Goal: Task Accomplishment & Management: Manage account settings

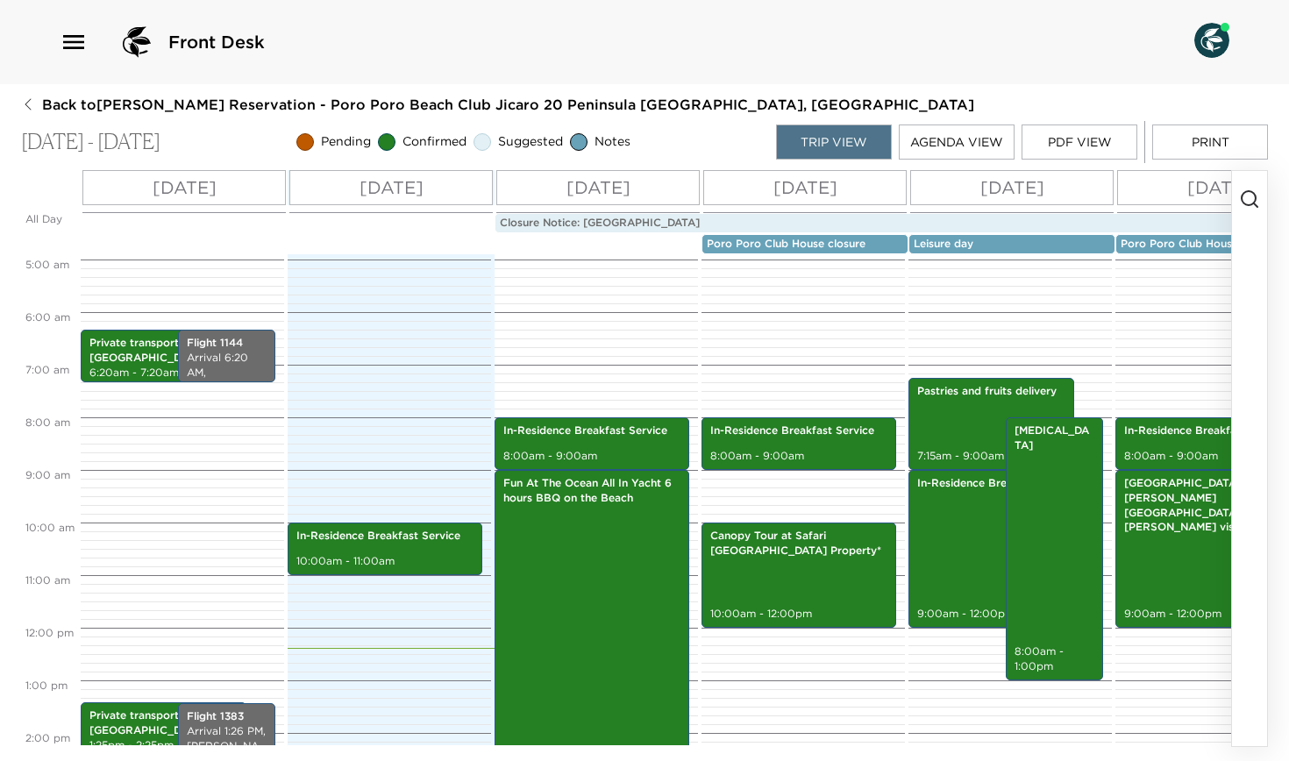
scroll to position [331, 0]
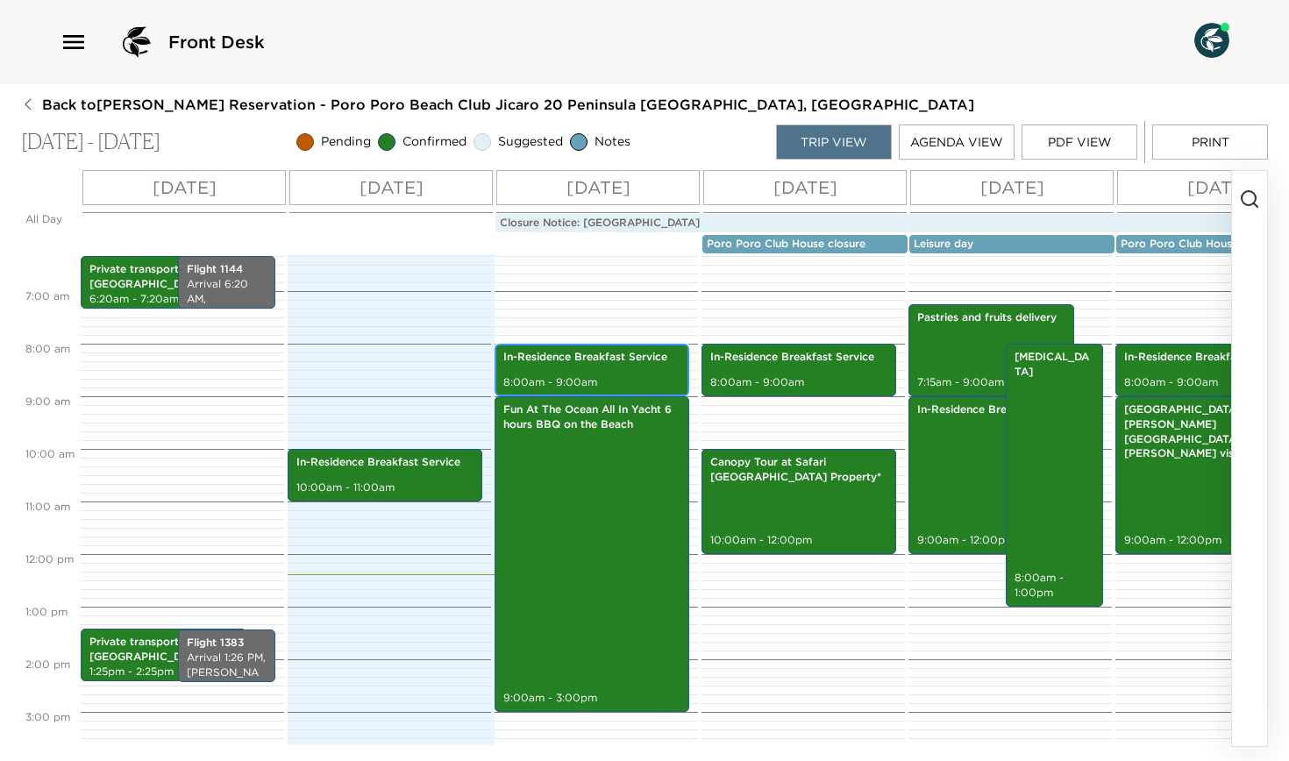
click at [557, 375] on p "8:00am - 9:00am" at bounding box center [591, 382] width 177 height 15
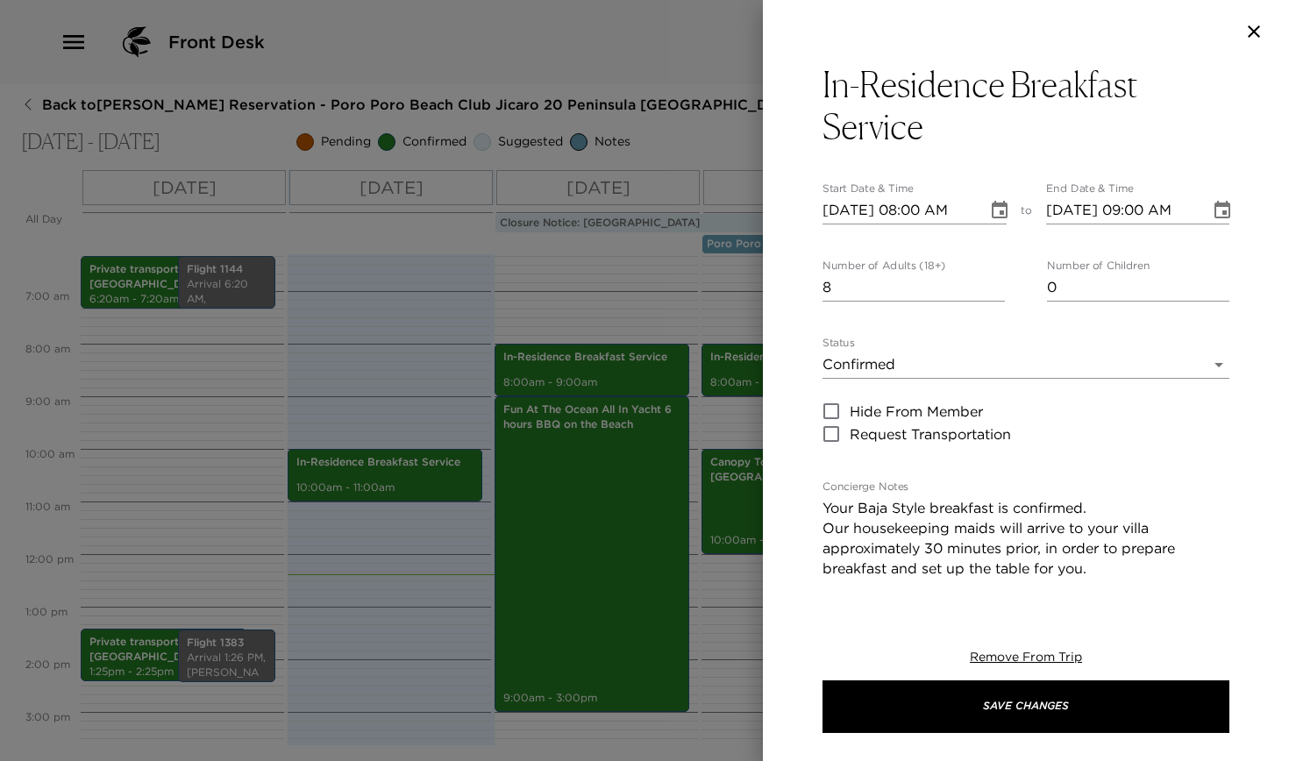
click at [1253, 34] on icon "button" at bounding box center [1253, 31] width 21 height 21
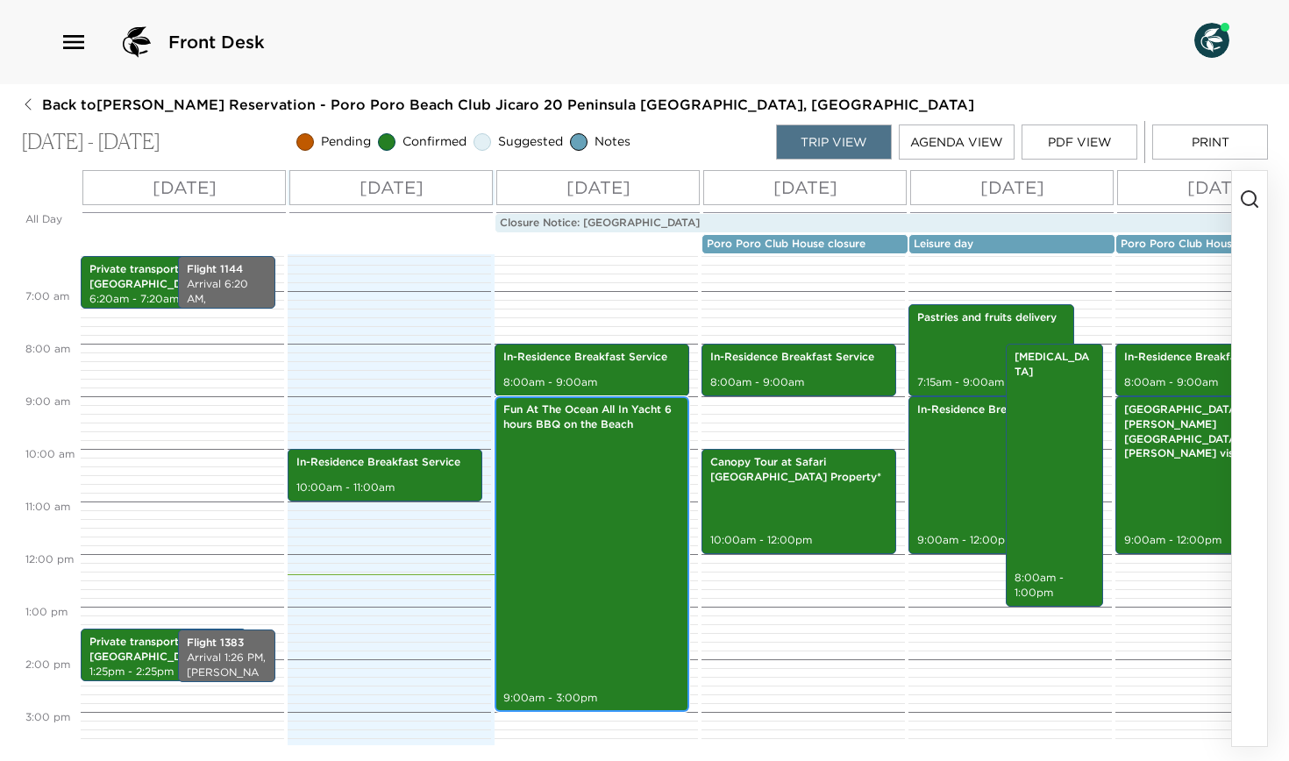
click at [571, 449] on div "Fun At The Ocean All In Yacht 6 hours BBQ on the Beach 9:00am - 3:00pm" at bounding box center [592, 554] width 184 height 310
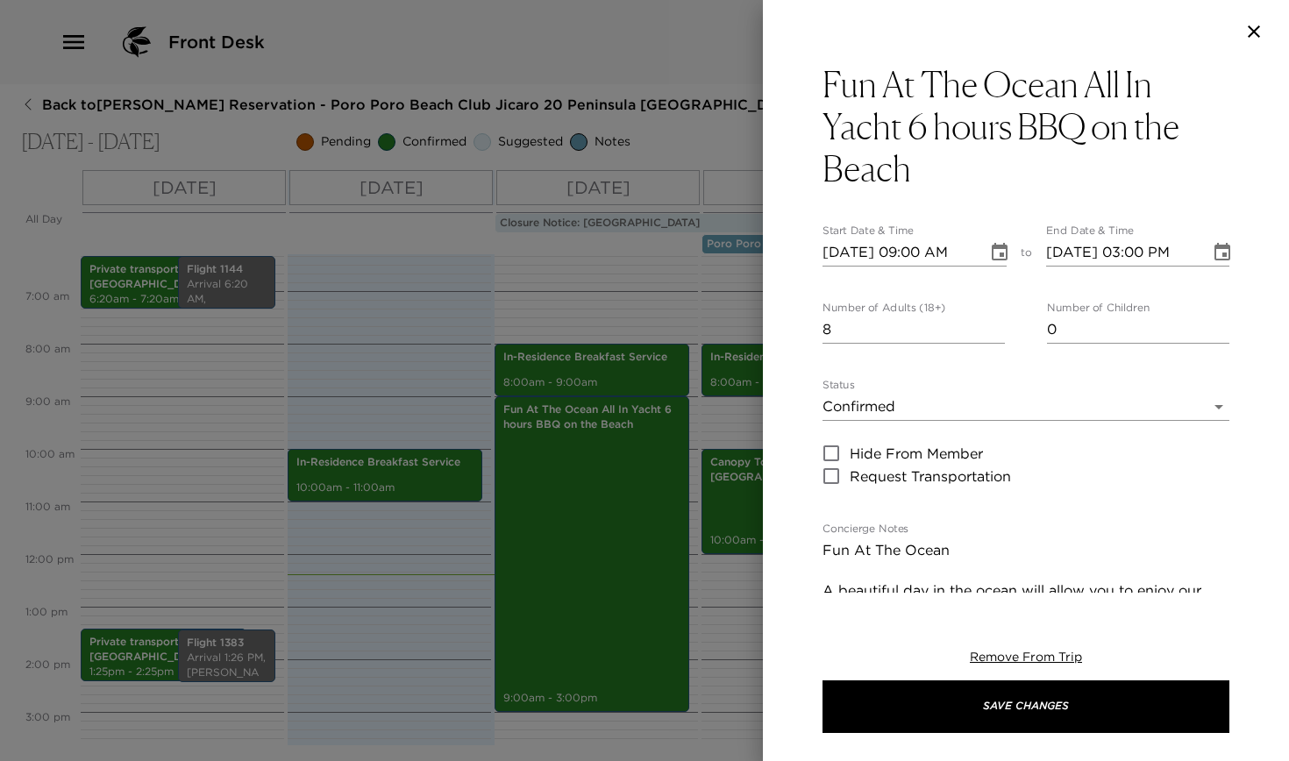
click at [1256, 30] on icon "button" at bounding box center [1253, 31] width 12 height 12
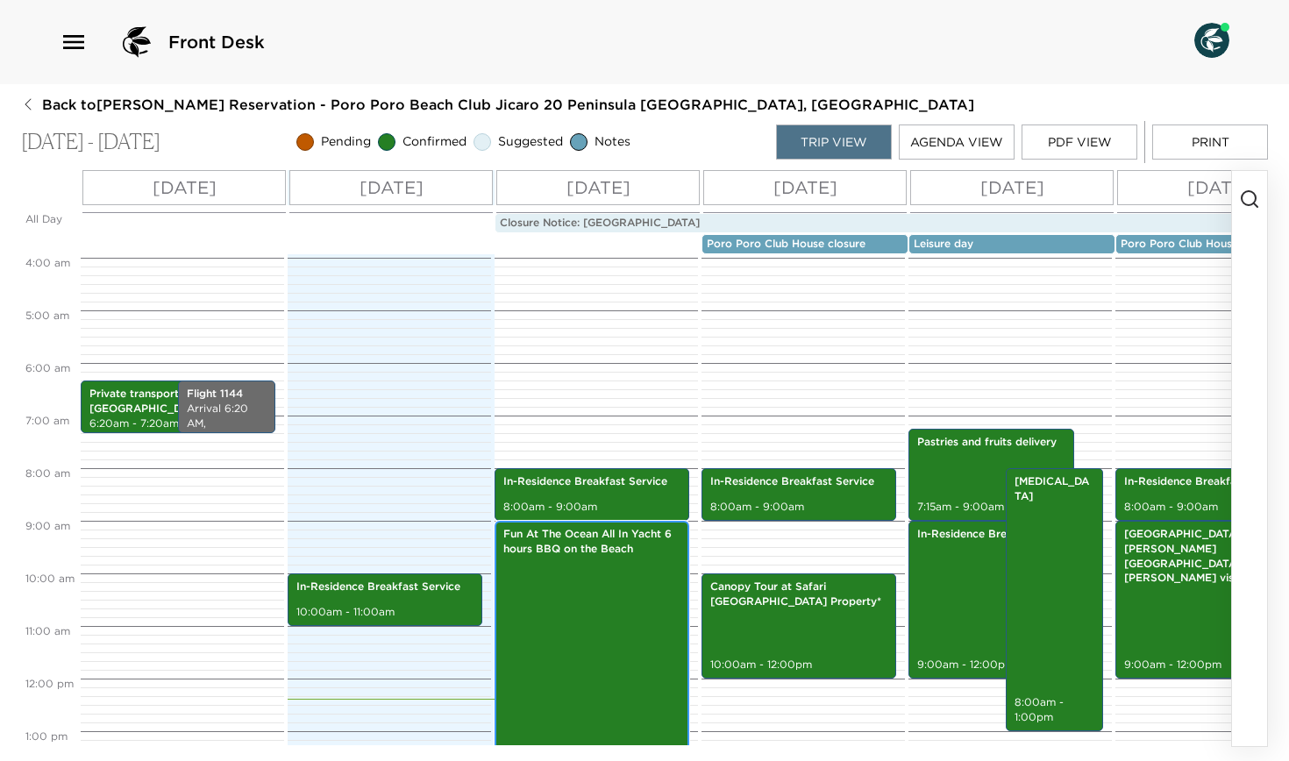
scroll to position [211, 0]
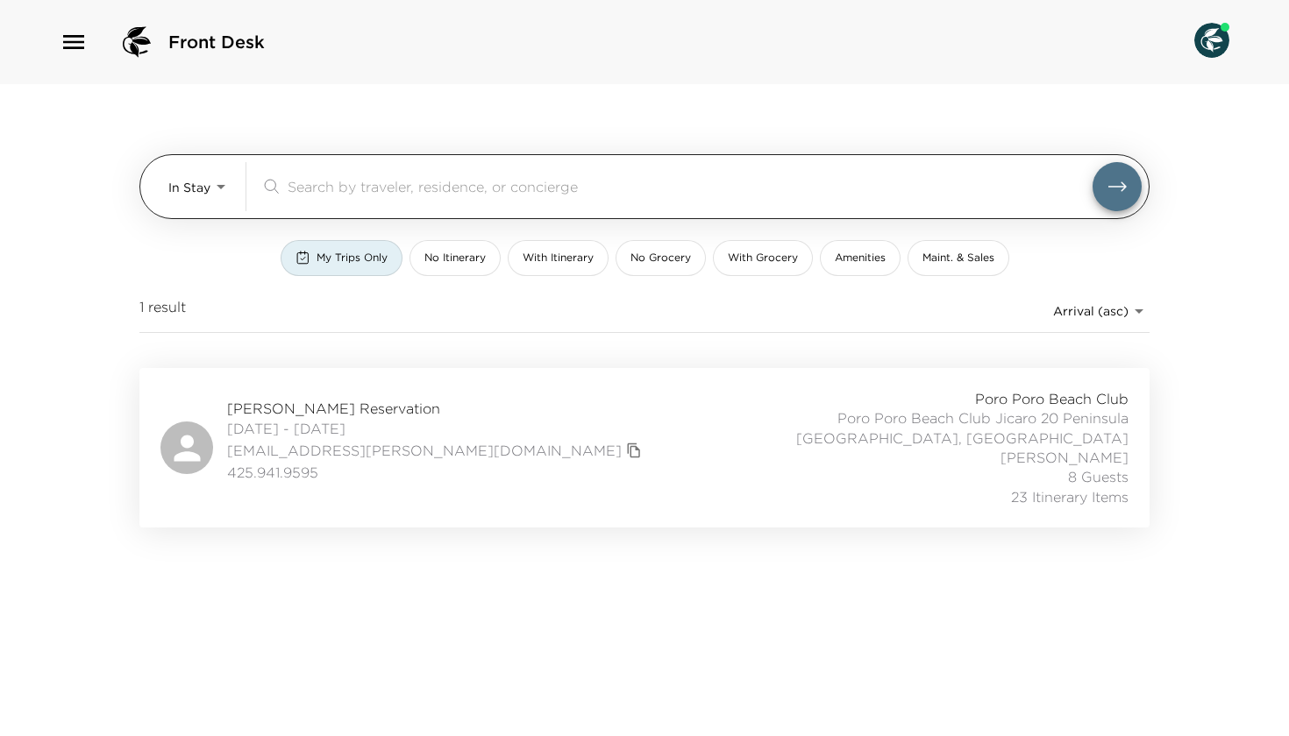
click at [194, 171] on body "Front Desk In Stay In-Stay ​ My Trips Only No Itinerary With Itinerary No Groce…" at bounding box center [644, 368] width 1289 height 736
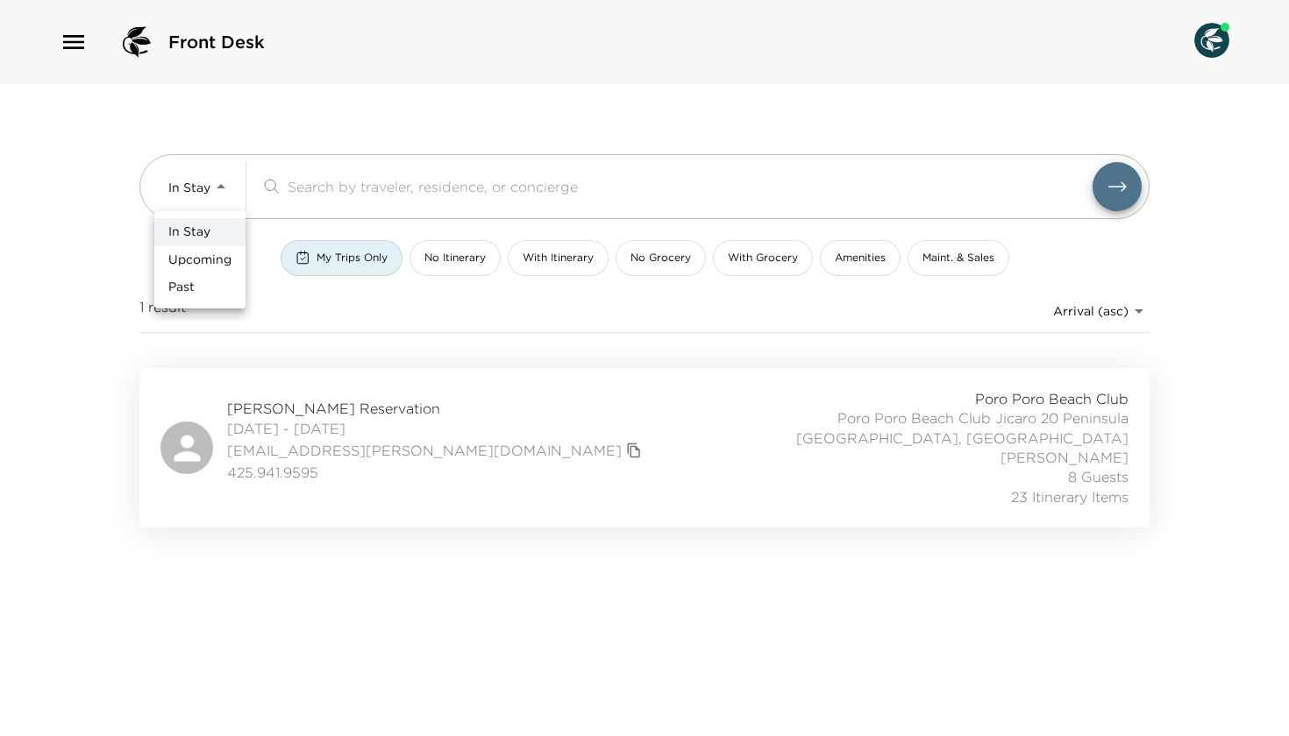
click at [197, 225] on span "In Stay" at bounding box center [189, 233] width 42 height 18
click at [383, 259] on span "My Trips Only" at bounding box center [351, 258] width 71 height 15
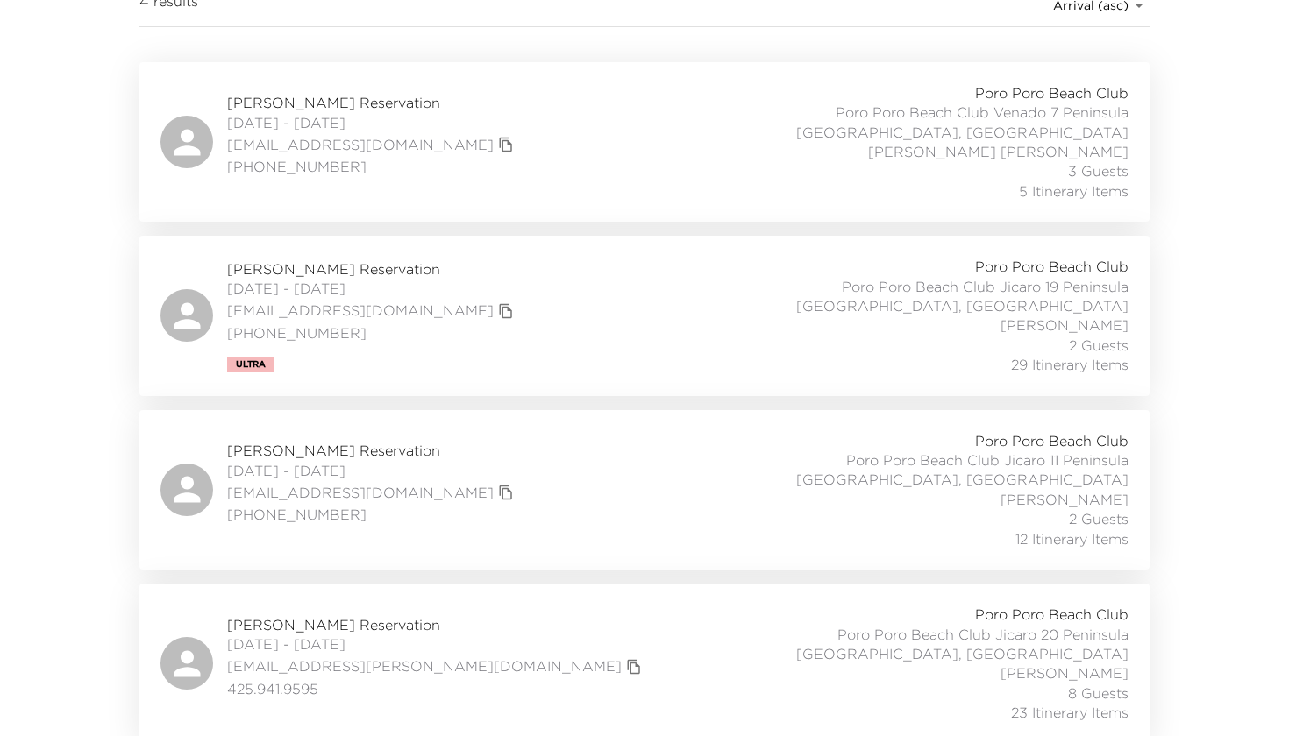
scroll to position [304, 0]
click at [310, 99] on span "Colin Teichholtz Reservation" at bounding box center [372, 104] width 291 height 19
click at [309, 281] on span "08/29/2025 - 09/07/2025" at bounding box center [372, 290] width 291 height 19
click at [305, 463] on span "08/30/2025 - 09/07/2025" at bounding box center [372, 472] width 291 height 19
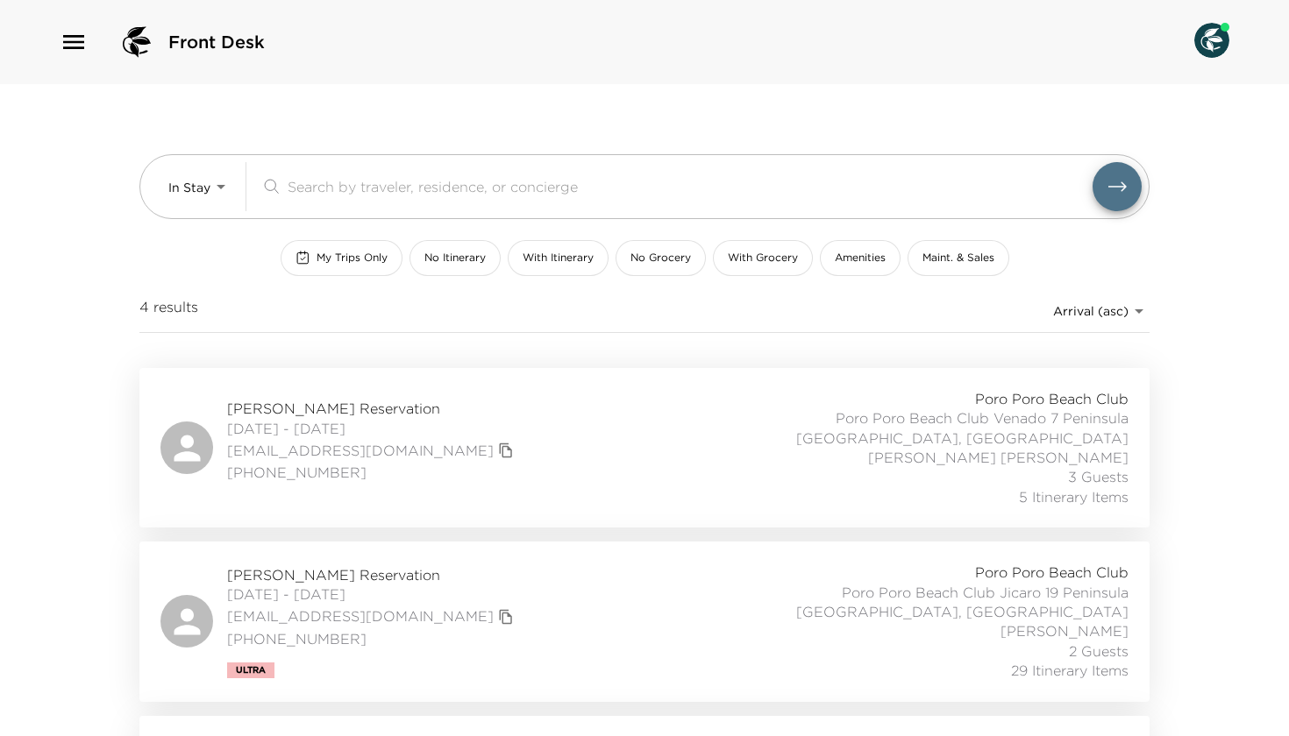
scroll to position [0, 0]
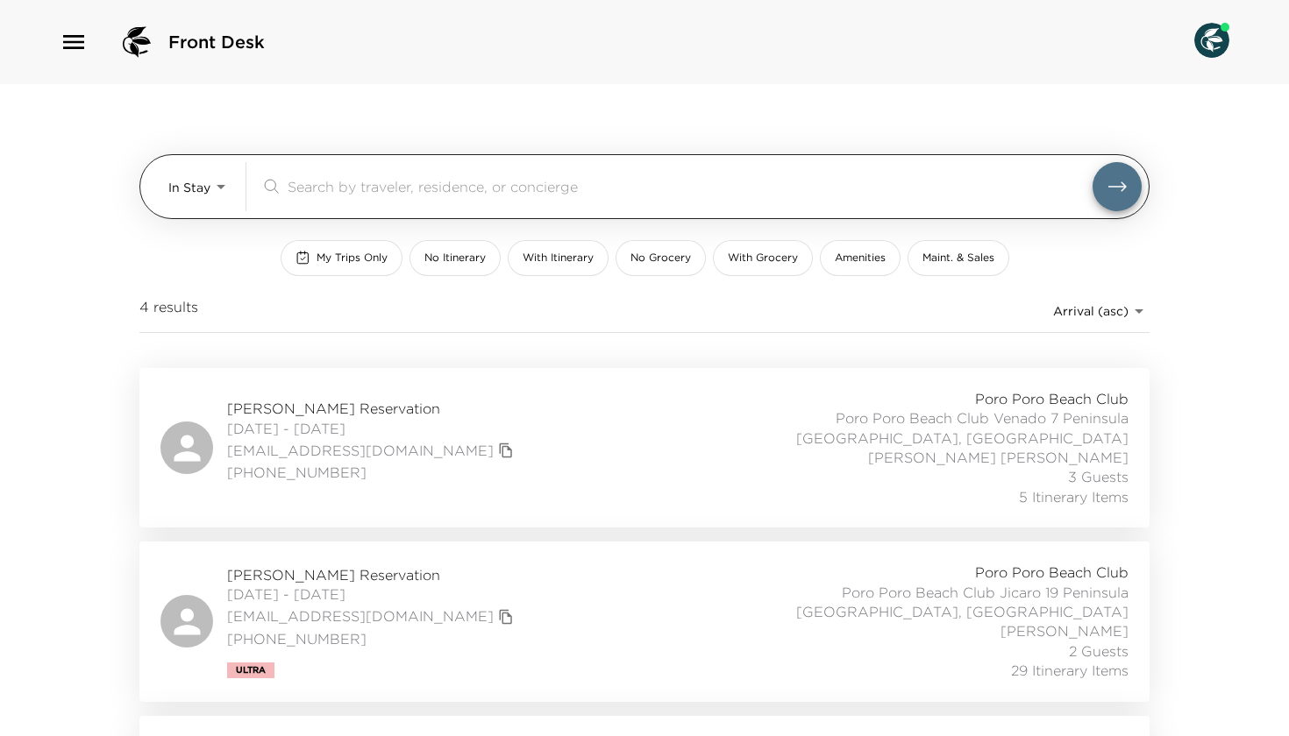
click at [196, 188] on body "Front Desk In Stay In-Stay ​ My Trips Only No Itinerary With Itinerary No Groce…" at bounding box center [644, 368] width 1289 height 736
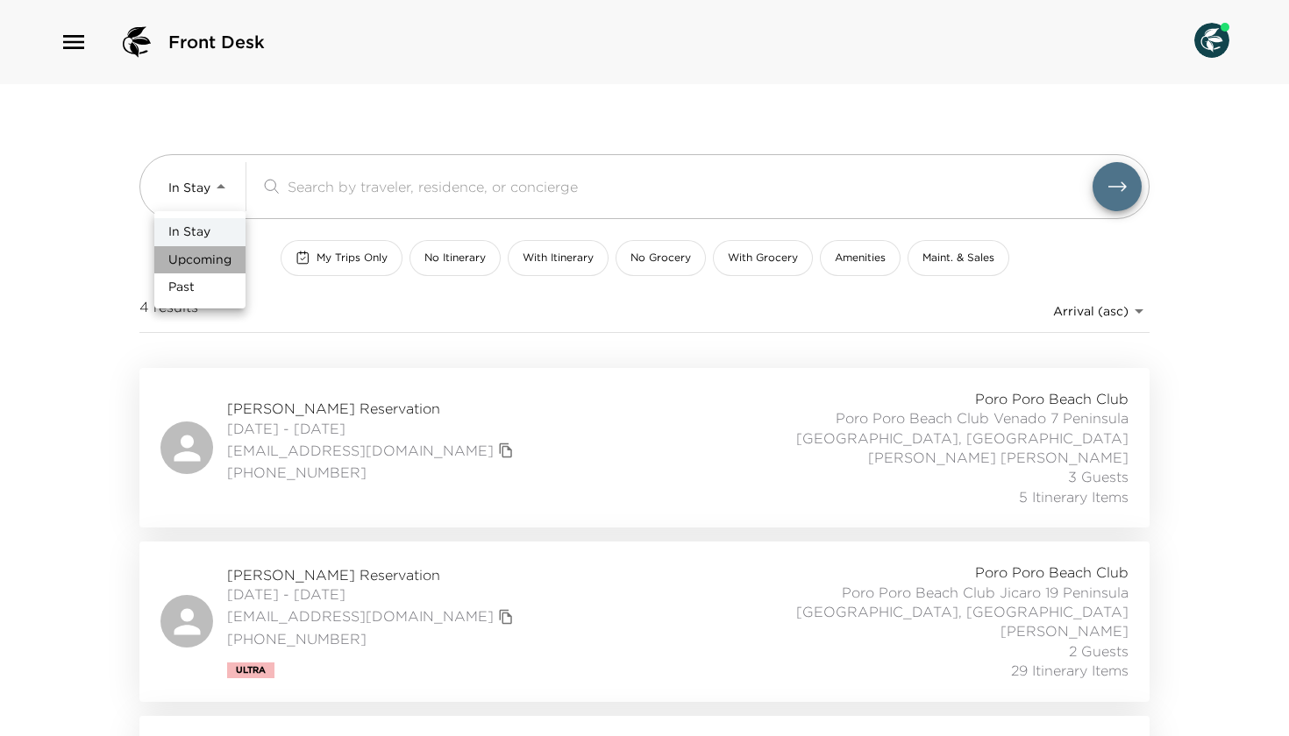
click at [188, 258] on span "Upcoming" at bounding box center [199, 261] width 63 height 18
type input "Upcoming"
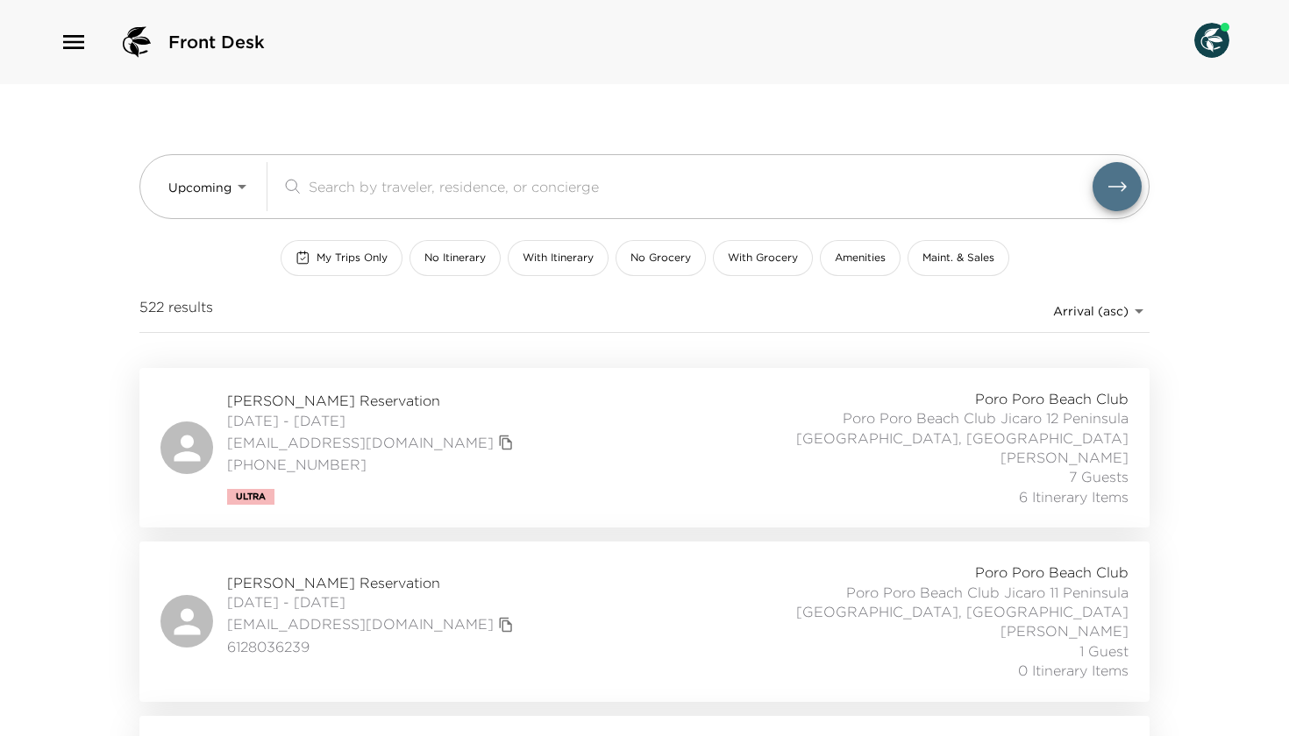
click at [258, 80] on div "Front Desk" at bounding box center [644, 42] width 1289 height 84
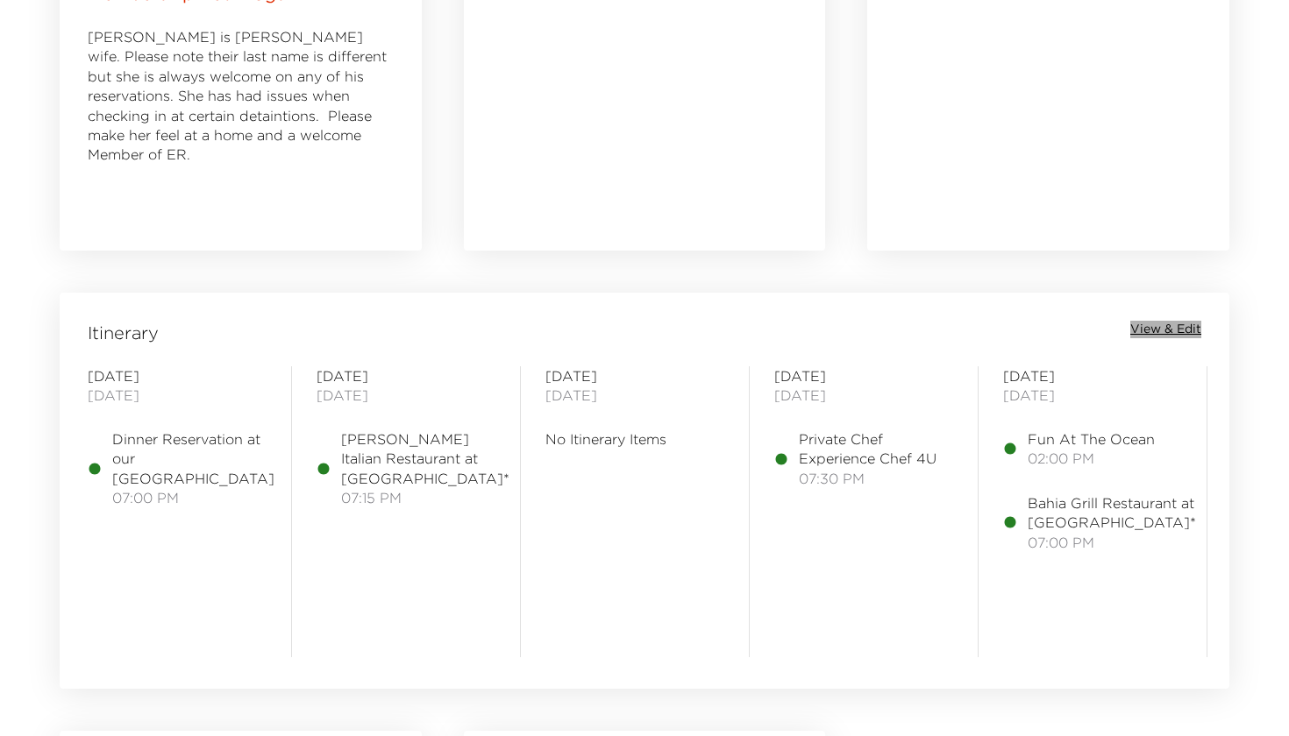
click at [1154, 332] on span "View & Edit" at bounding box center [1165, 330] width 71 height 18
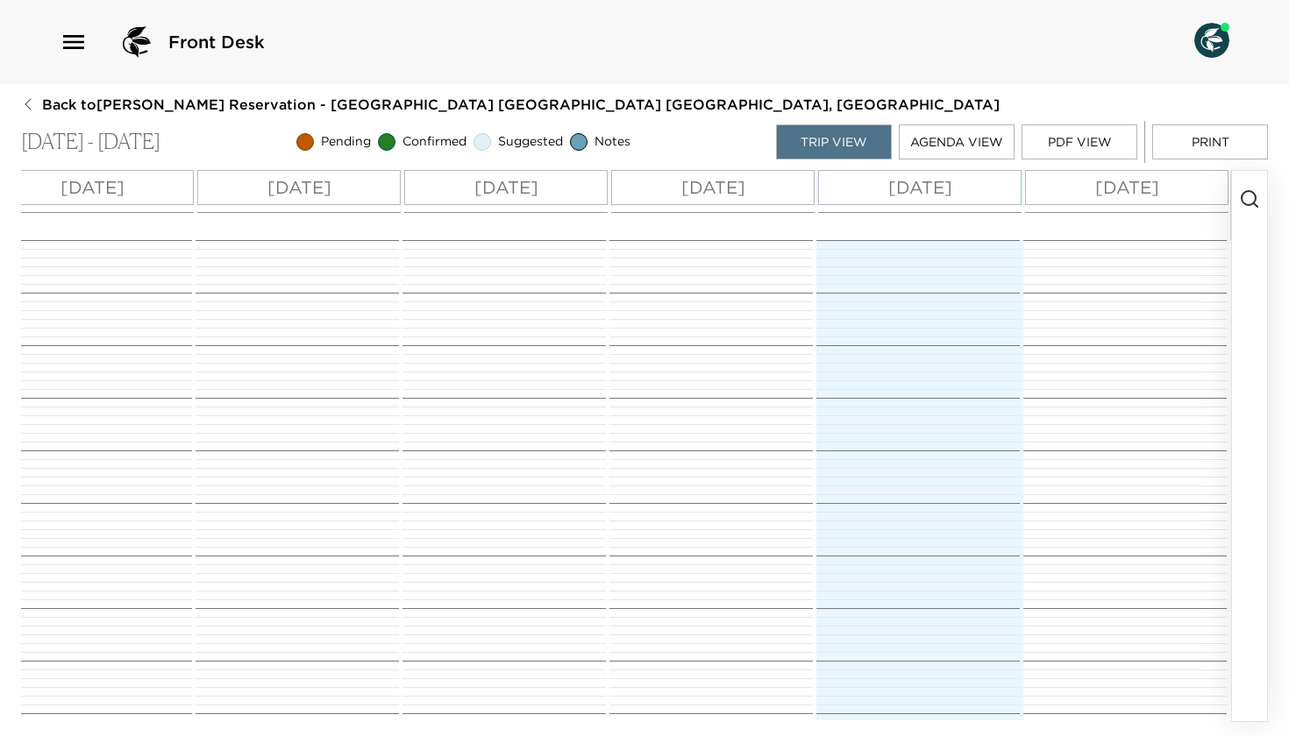
click at [185, 107] on span "Back to Colin Teichholtz Reservation - Poro Poro Beach Club Venado 7 Peninsula …" at bounding box center [520, 104] width 957 height 19
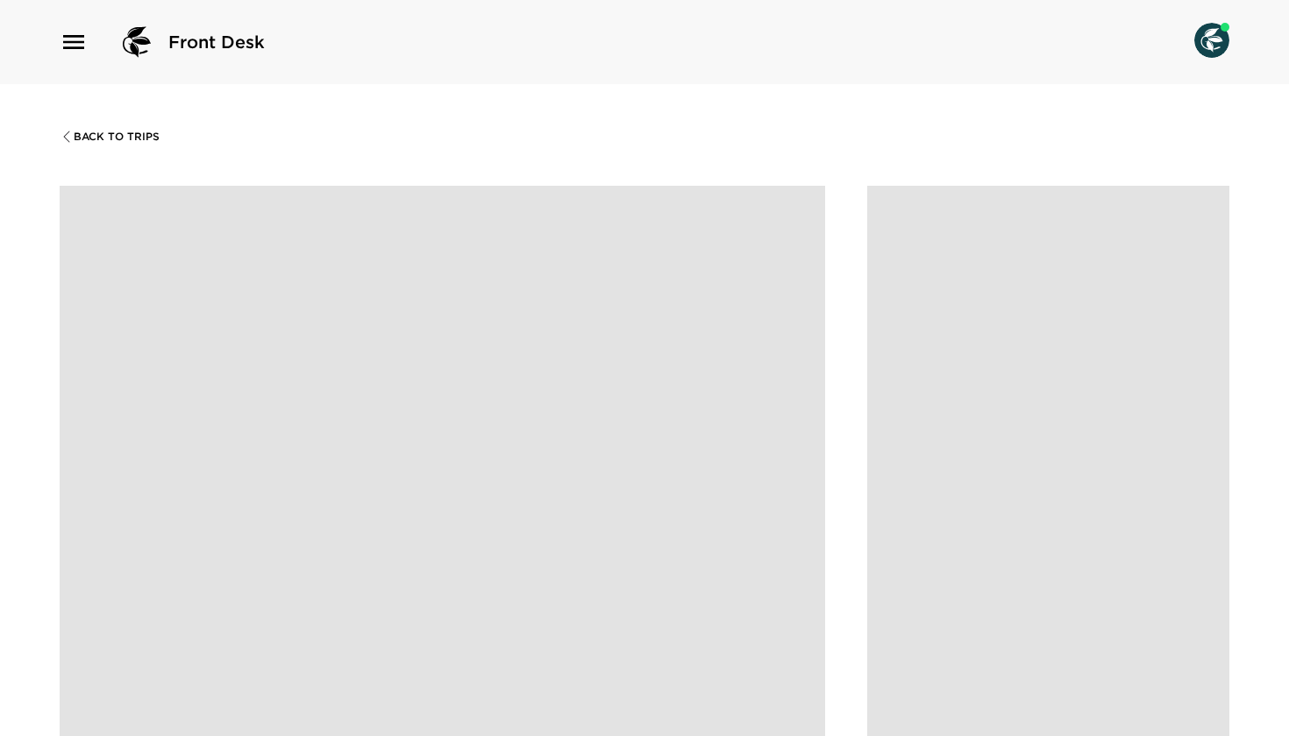
click at [185, 107] on div "Back To Trips" at bounding box center [644, 452] width 1289 height 736
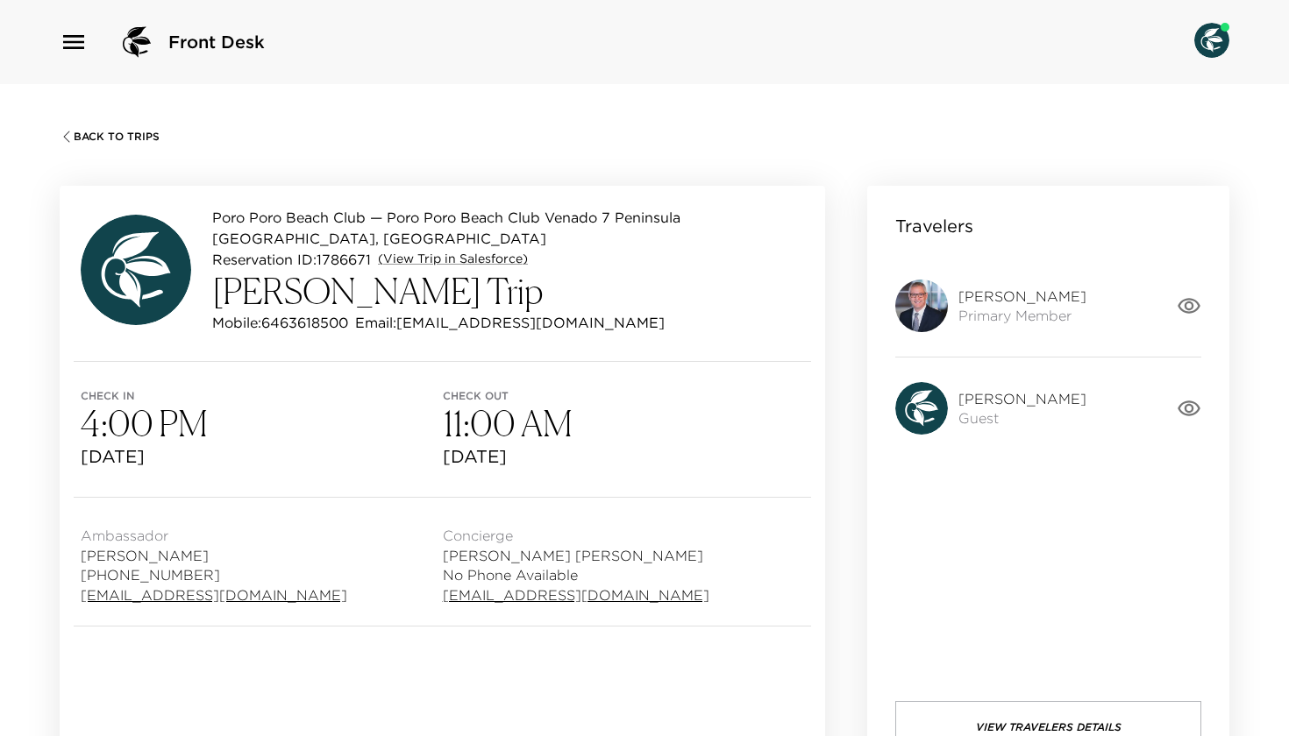
click at [346, 304] on h3 "Colin Teichholtz Trip" at bounding box center [508, 291] width 592 height 42
click at [346, 302] on h3 "Colin Teichholtz Trip" at bounding box center [508, 291] width 592 height 42
copy h3 "Teichholtz"
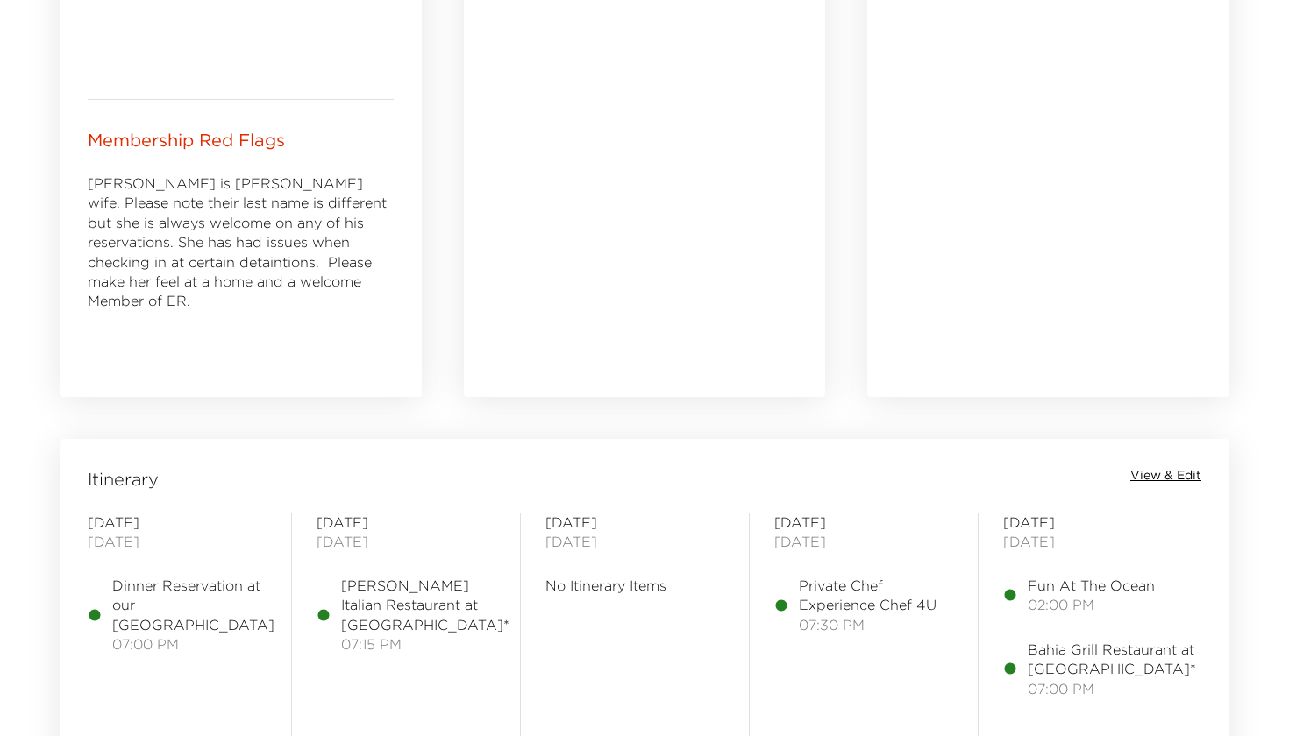
scroll to position [1274, 0]
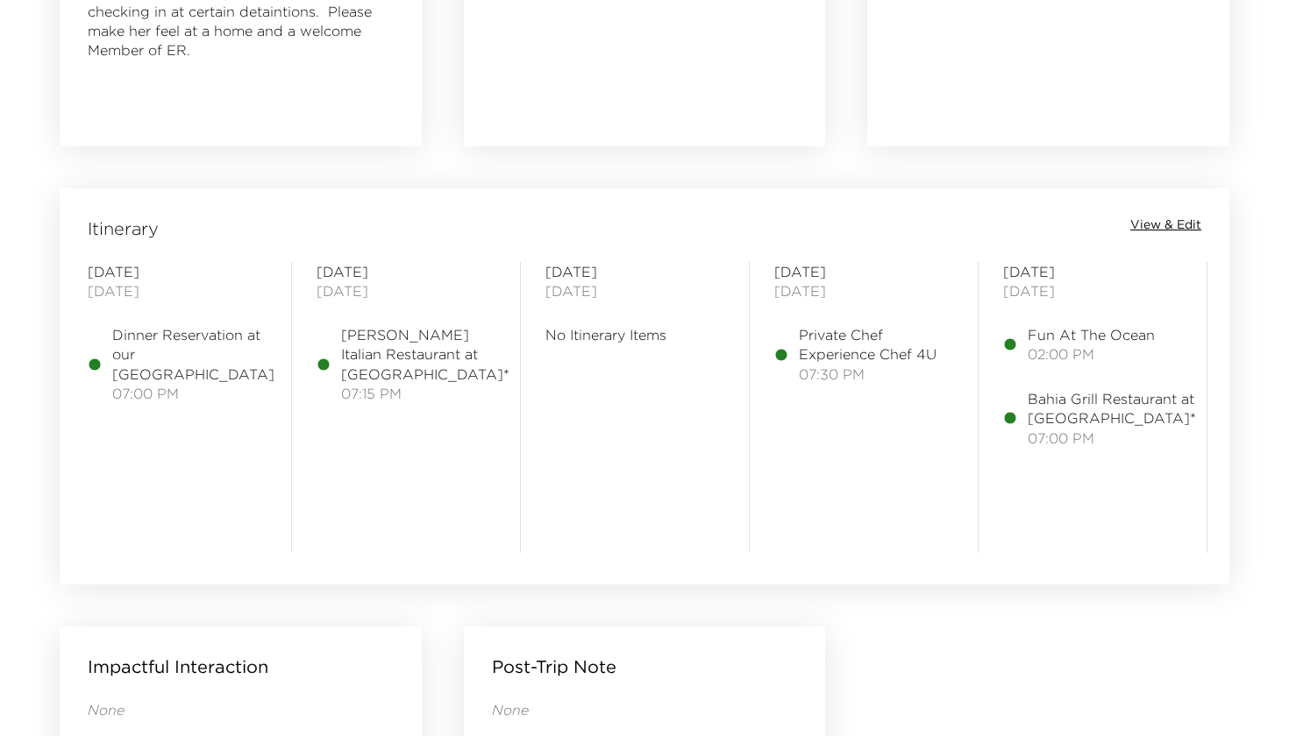
click at [1176, 219] on span "View & Edit" at bounding box center [1165, 226] width 71 height 18
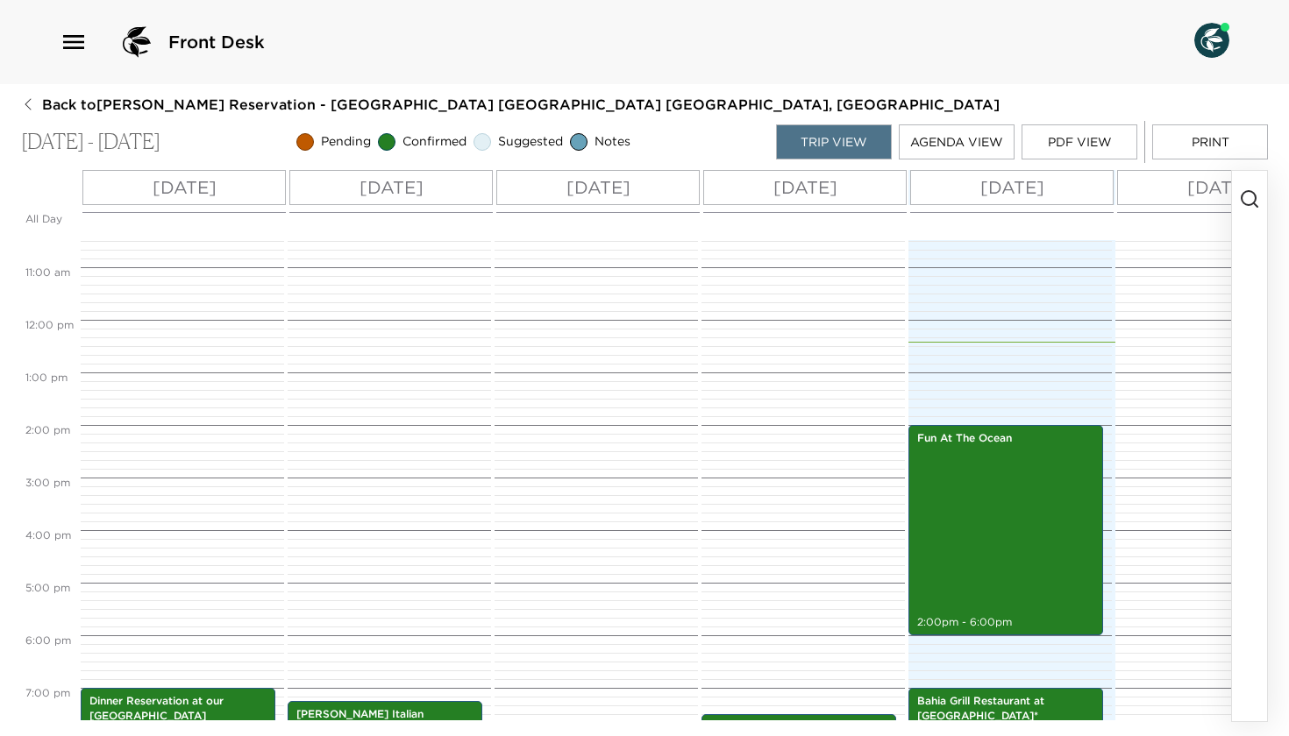
scroll to position [550, 0]
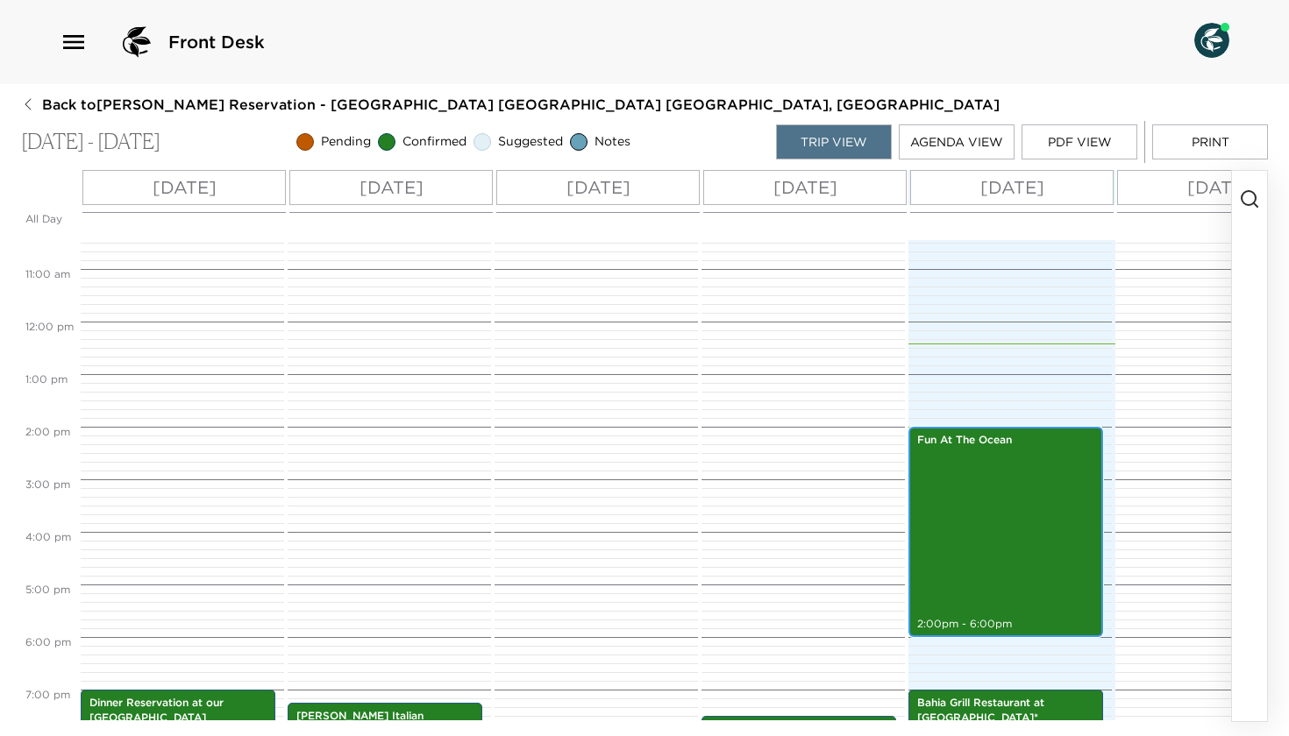
click at [970, 564] on div "Fun At The Ocean 2:00pm - 6:00pm" at bounding box center [1005, 532] width 184 height 205
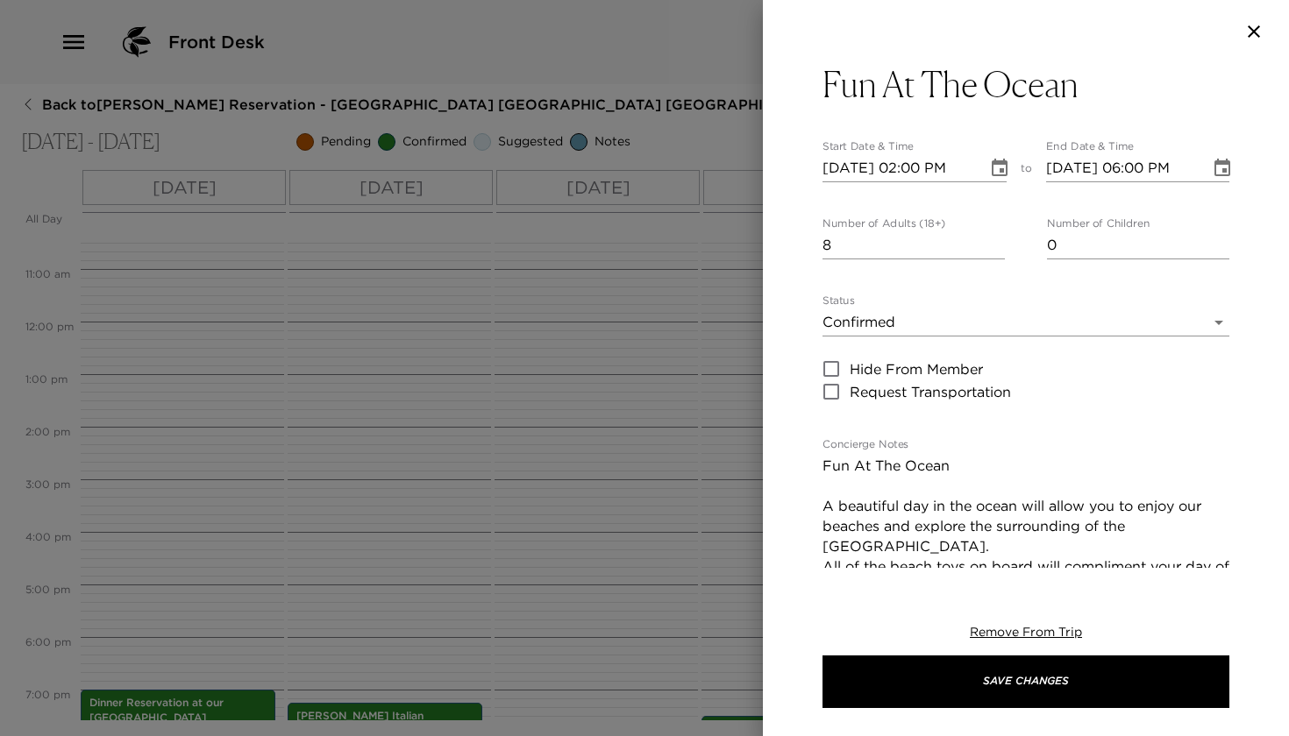
click at [1247, 35] on icon "button" at bounding box center [1253, 31] width 21 height 21
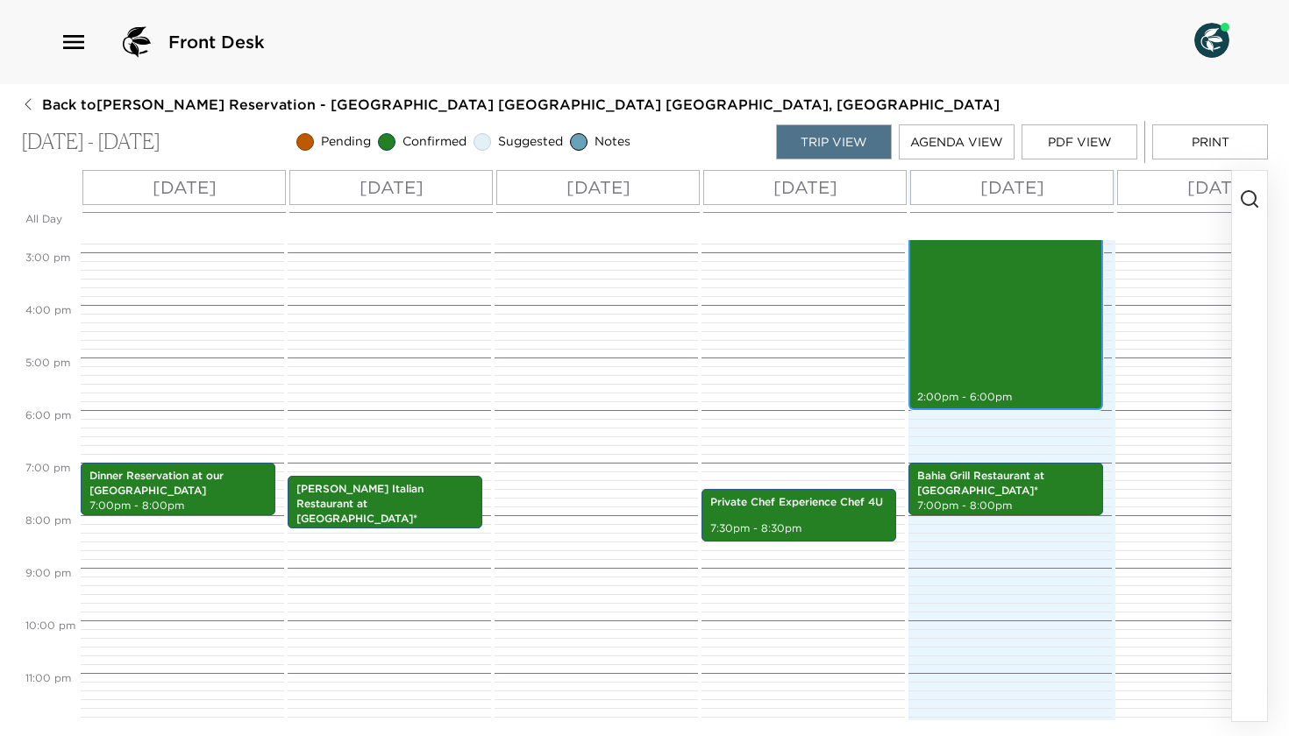
scroll to position [772, 0]
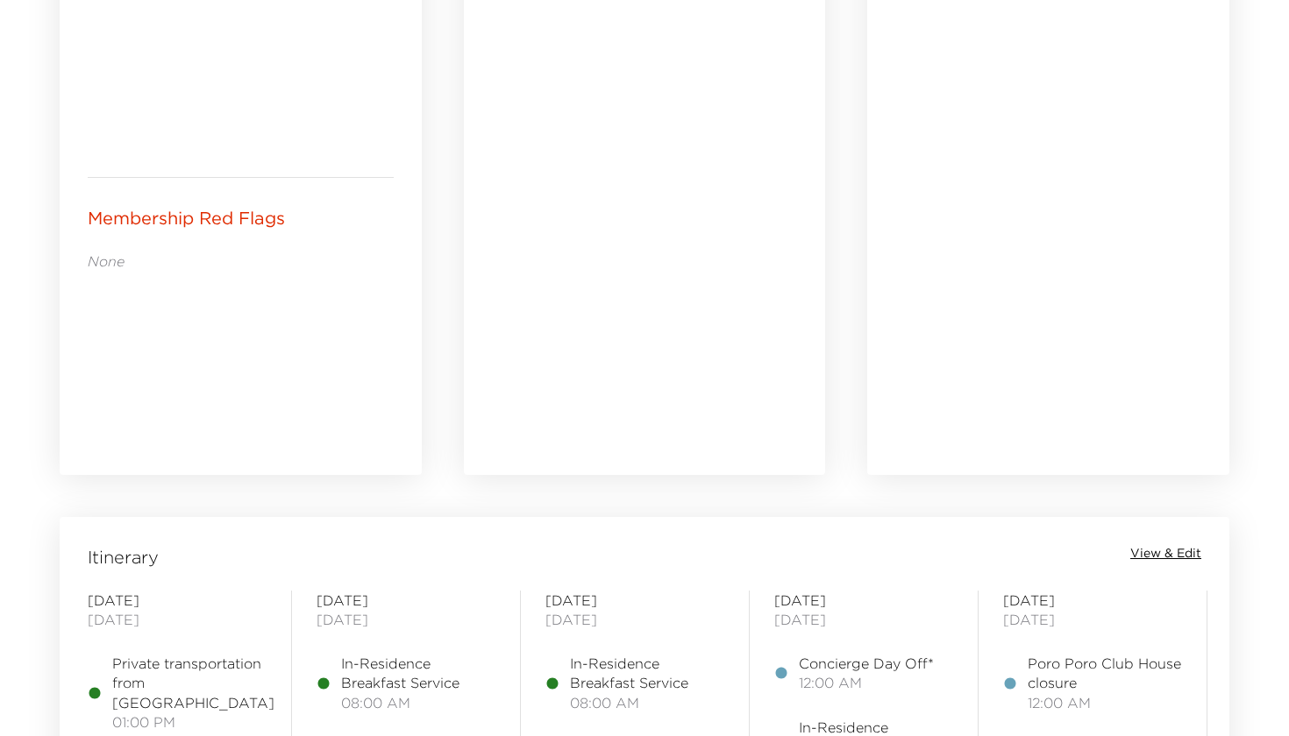
scroll to position [1223, 0]
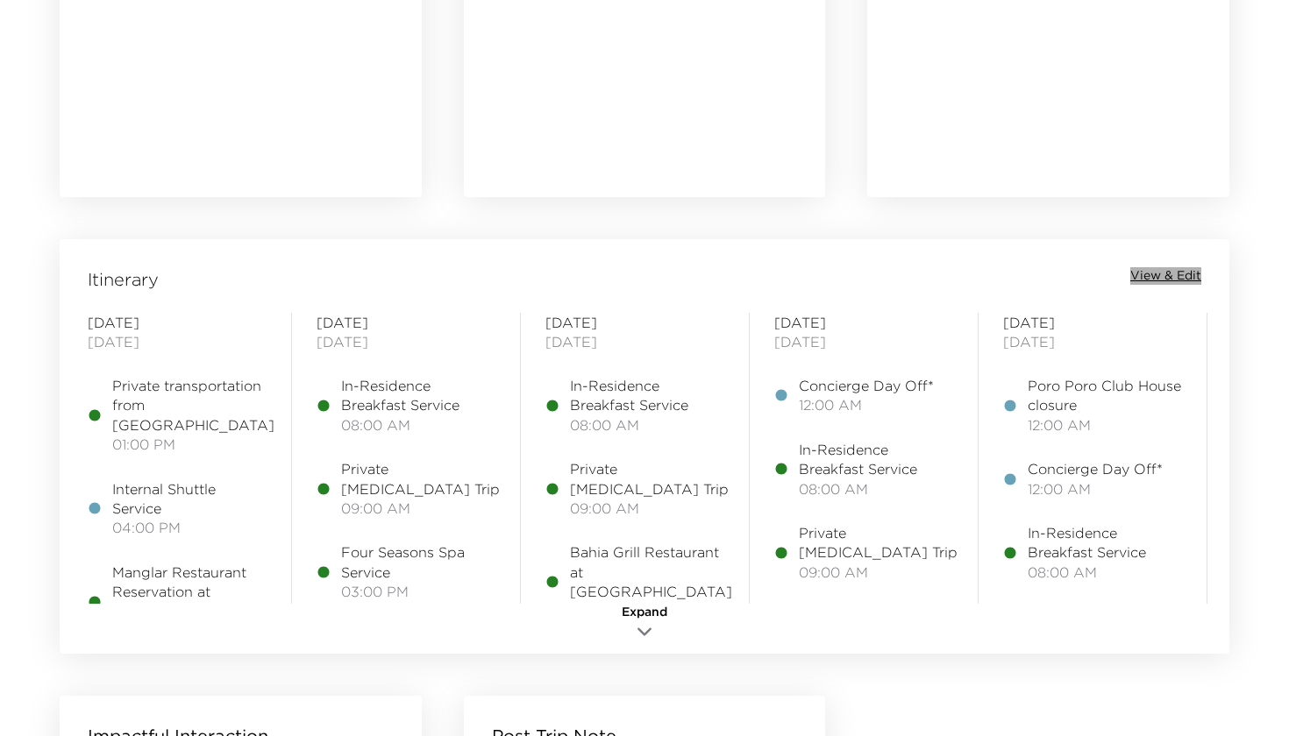
click at [1150, 277] on span "View & Edit" at bounding box center [1165, 276] width 71 height 18
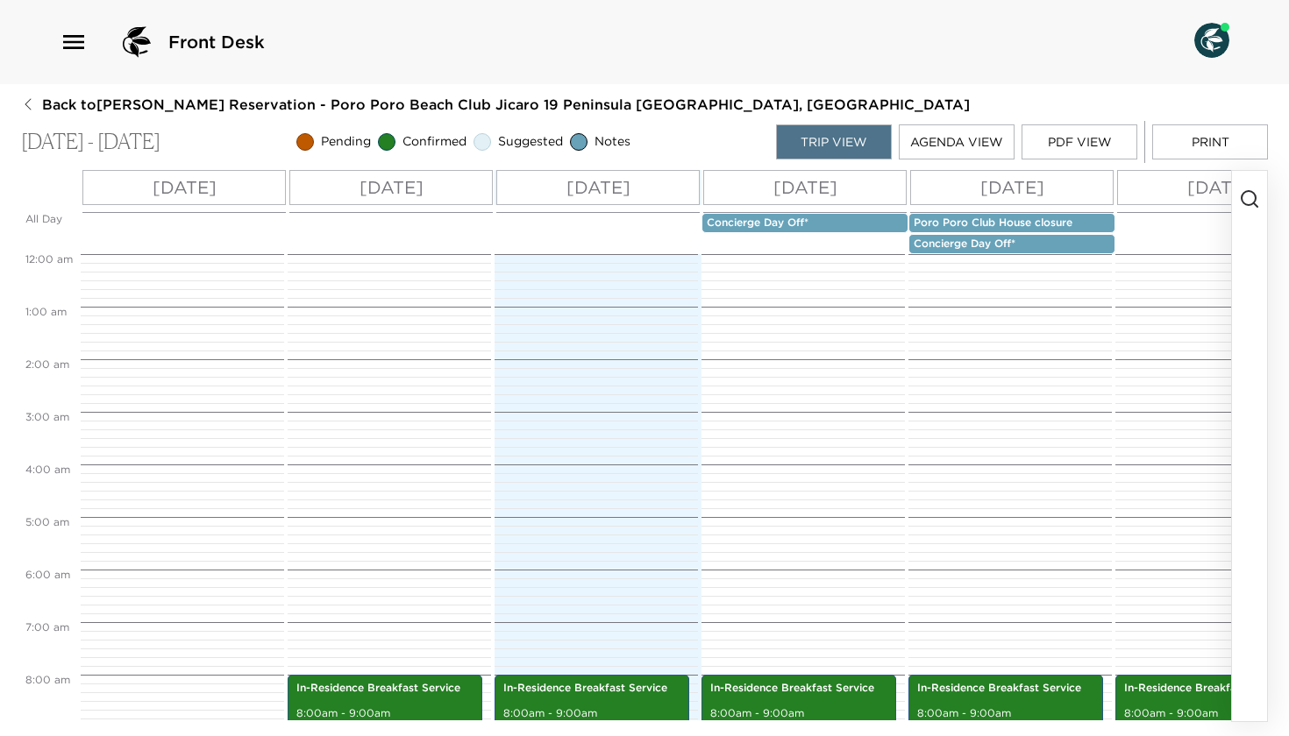
scroll to position [421, 0]
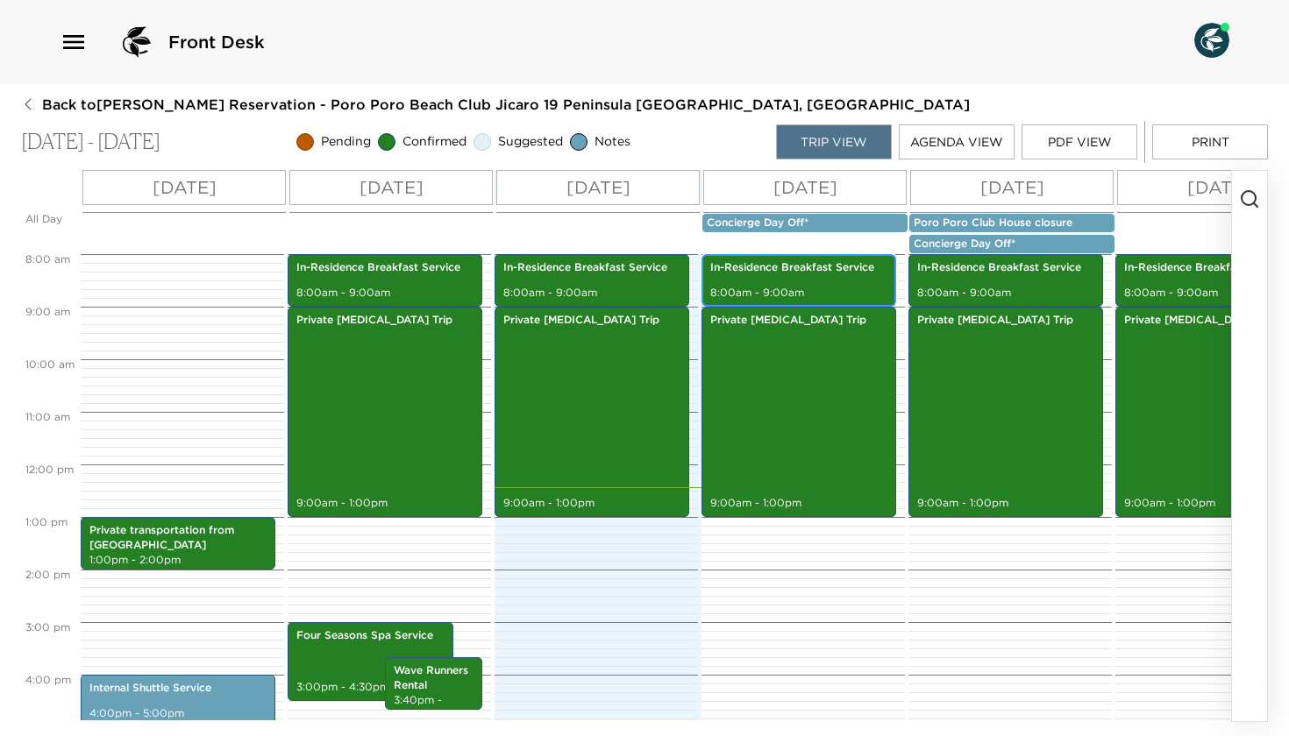
click at [777, 281] on div "In-Residence Breakfast Service 8:00am - 9:00am" at bounding box center [799, 280] width 184 height 47
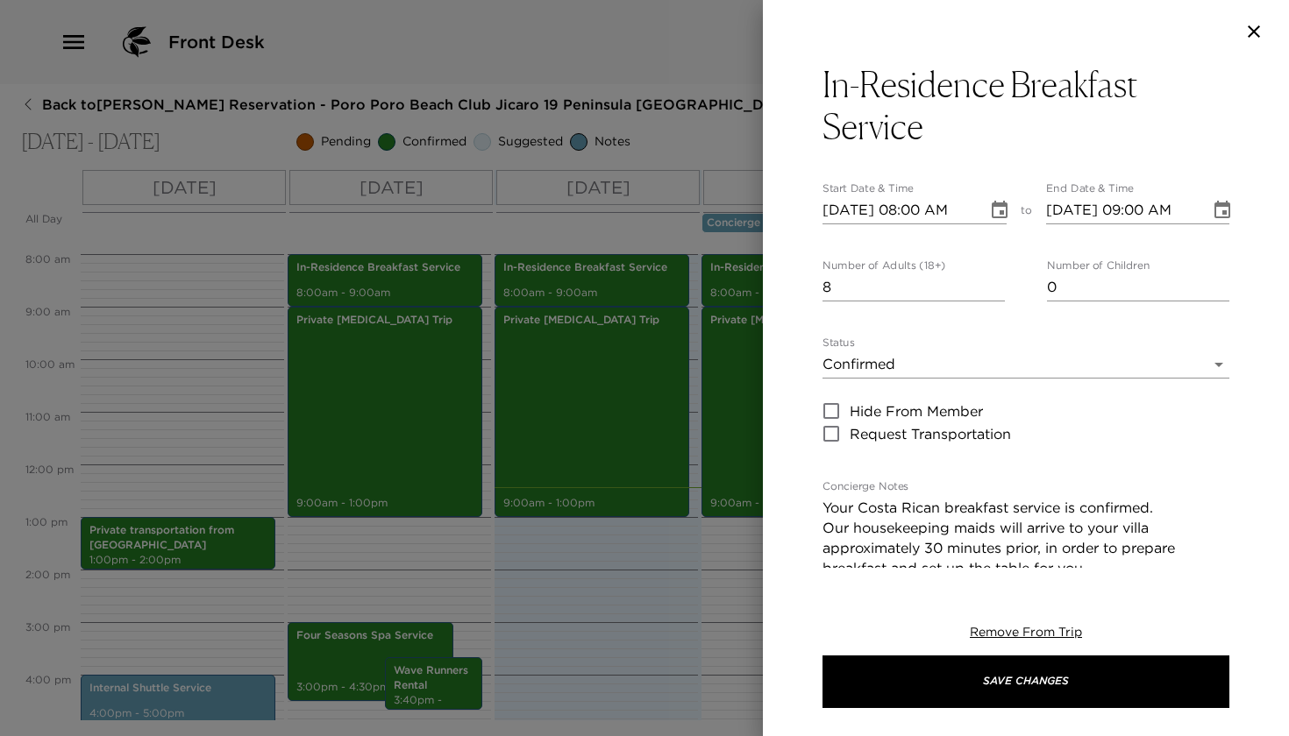
click at [1252, 33] on icon "button" at bounding box center [1253, 31] width 12 height 12
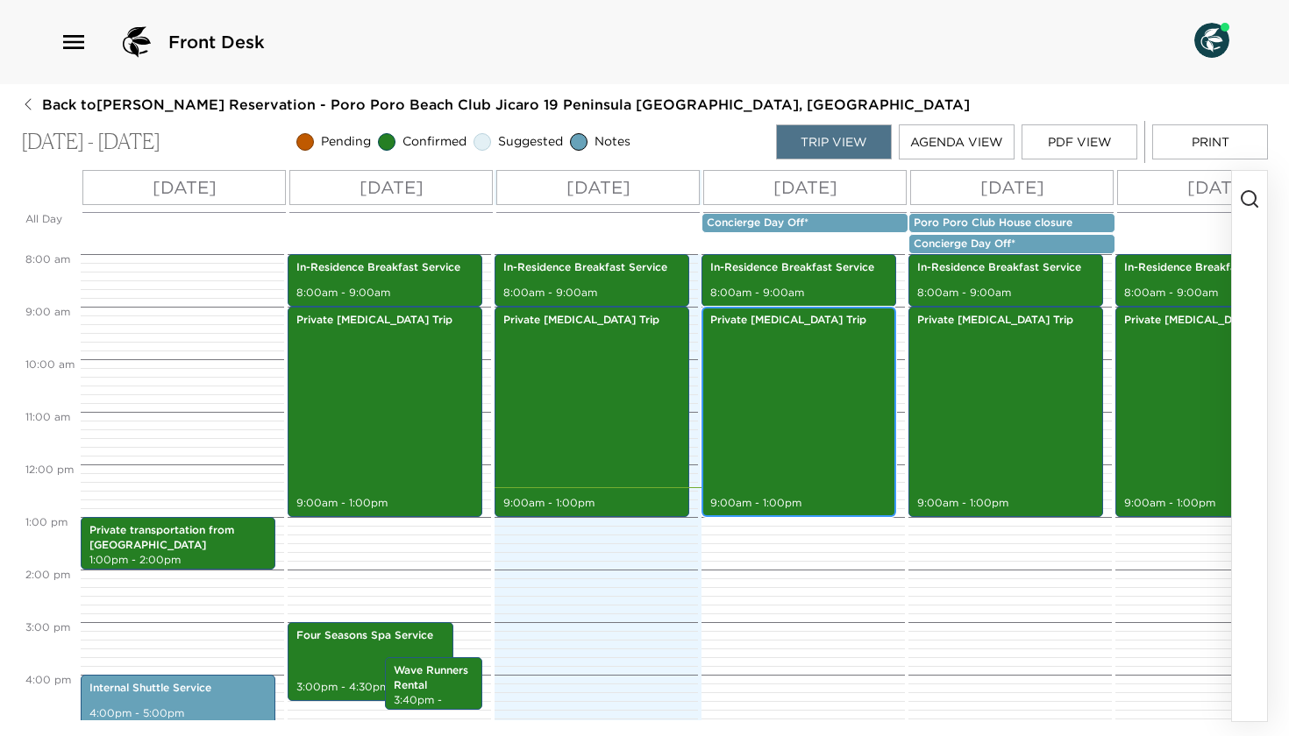
click at [802, 370] on div "Private Scuba Diving Trip 9:00am - 1:00pm" at bounding box center [799, 411] width 184 height 205
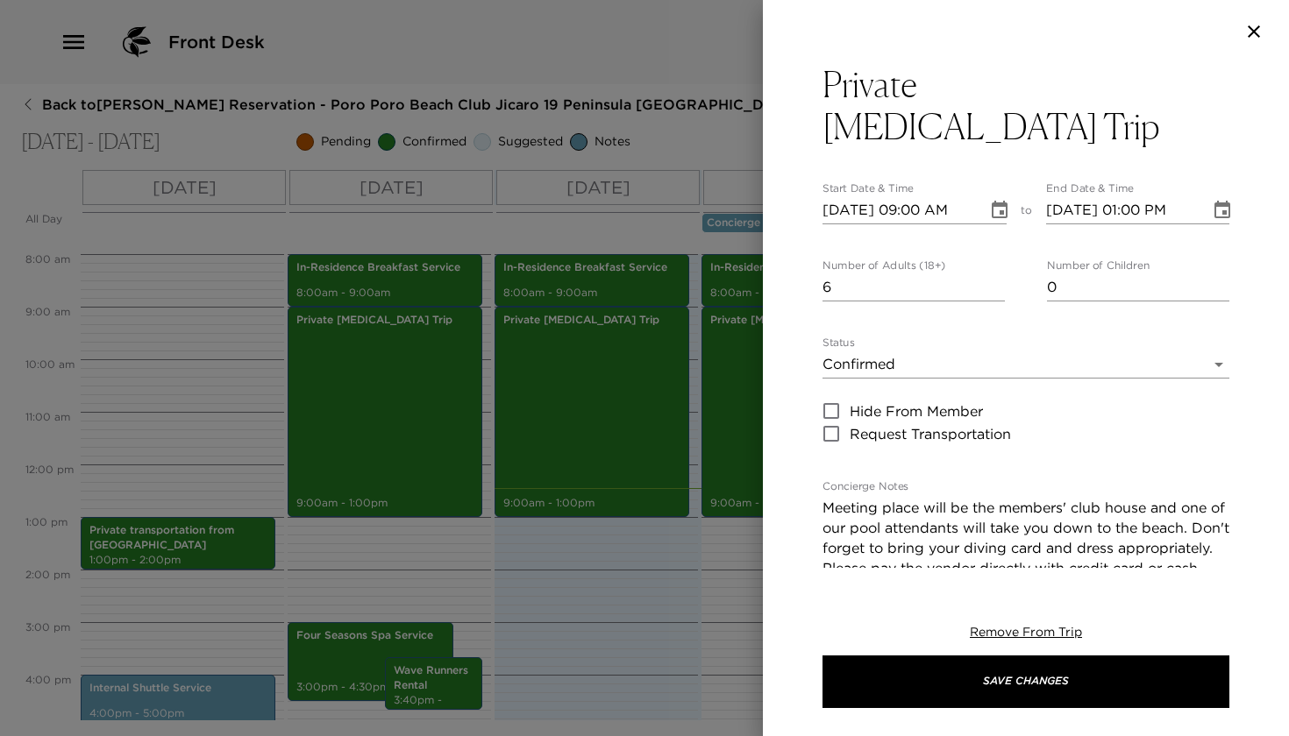
click at [1254, 27] on icon "button" at bounding box center [1253, 31] width 21 height 21
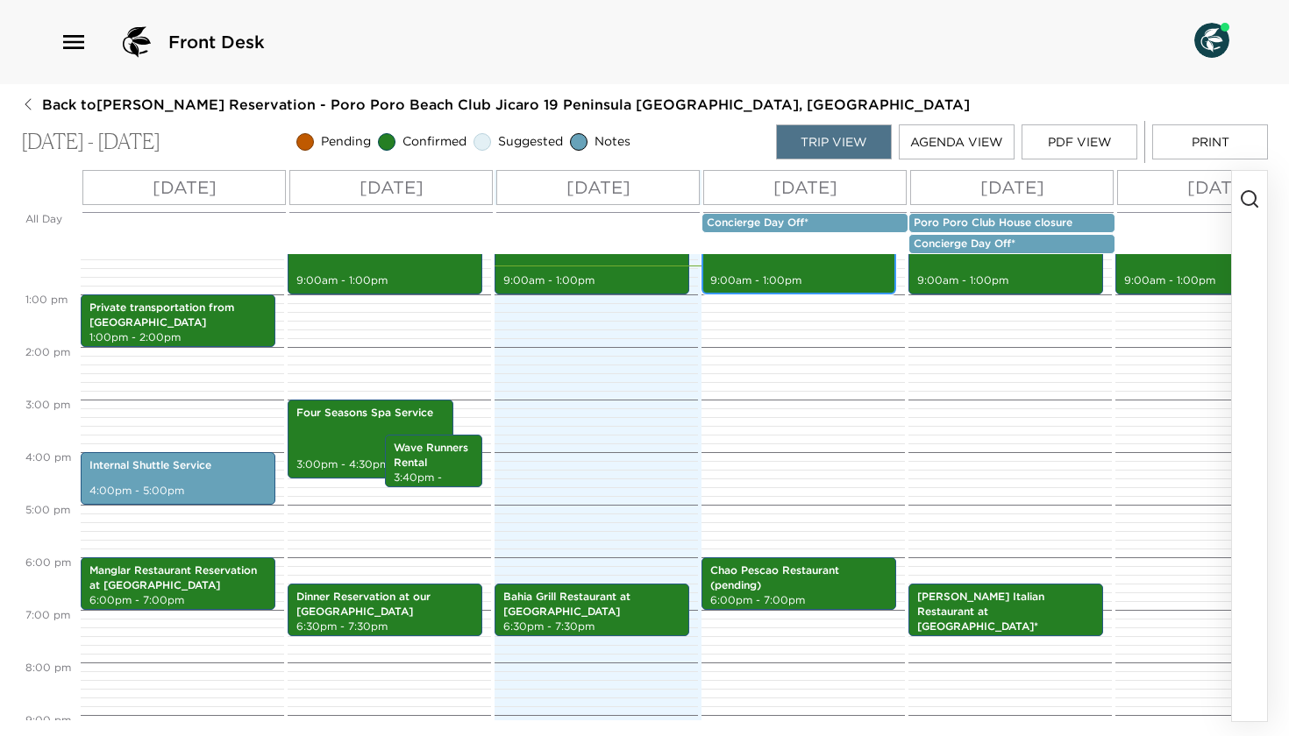
scroll to position [764, 0]
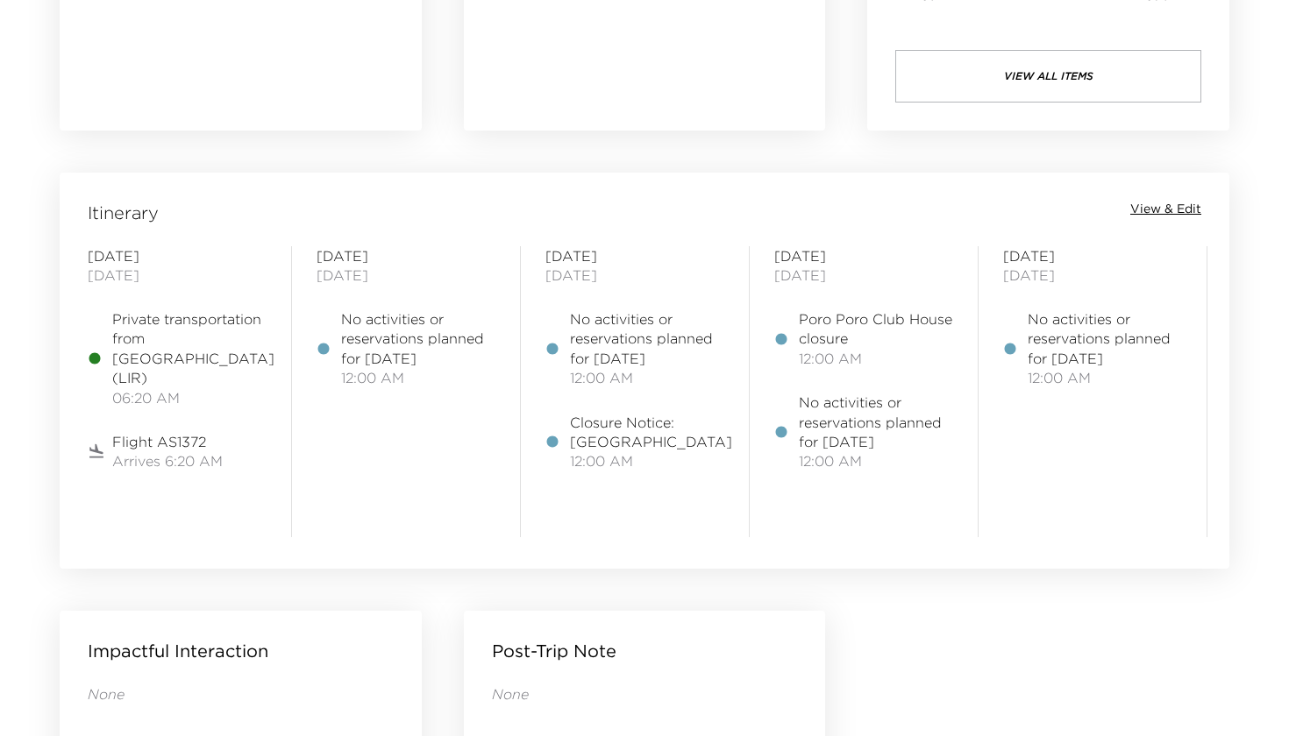
scroll to position [1358, 0]
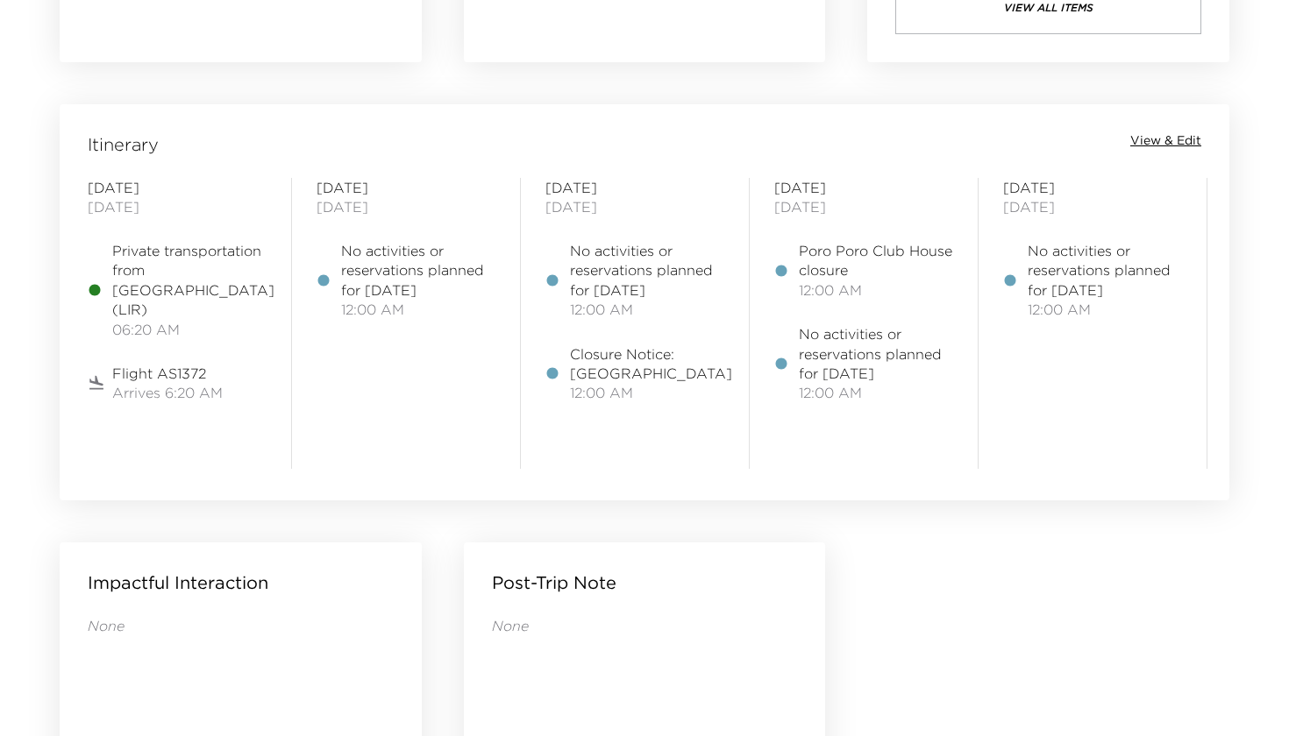
click at [1163, 137] on span "View & Edit" at bounding box center [1165, 141] width 71 height 18
